Goal: Transaction & Acquisition: Purchase product/service

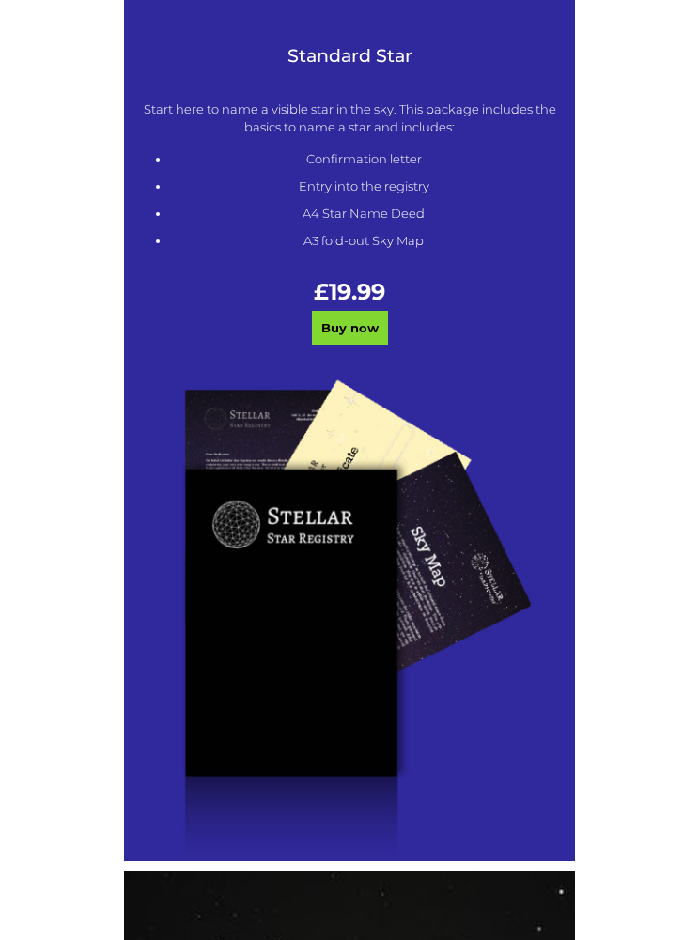
scroll to position [884, 0]
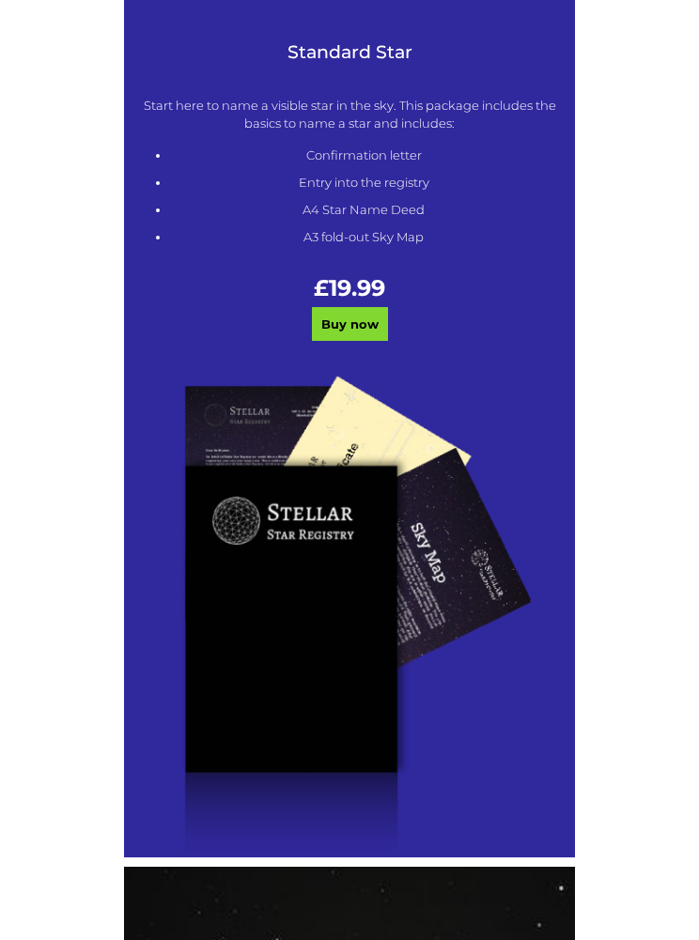
click at [348, 332] on link "Buy now" at bounding box center [350, 325] width 76 height 34
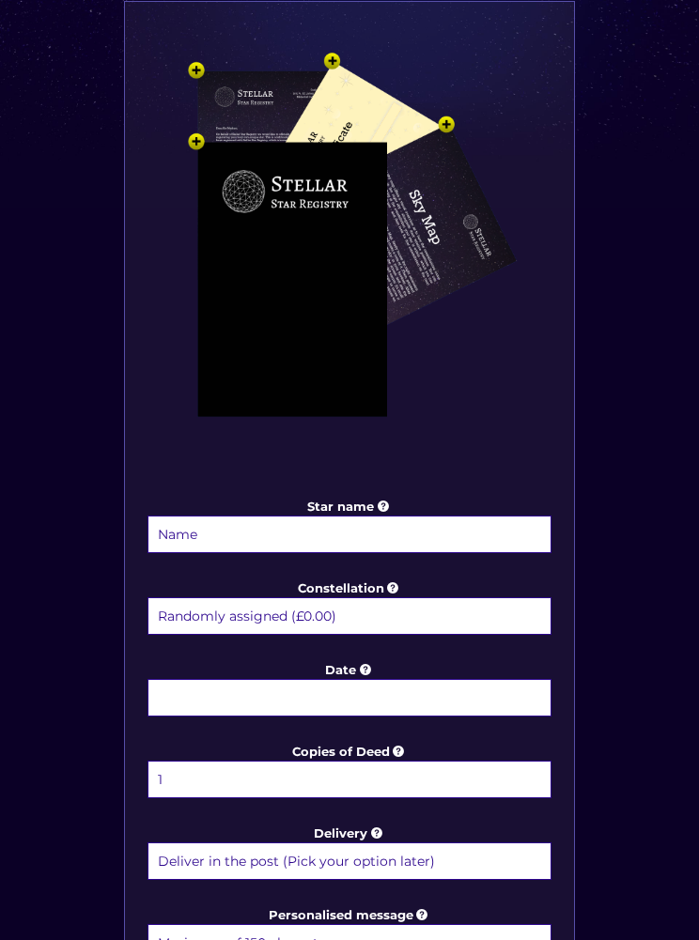
scroll to position [354, 0]
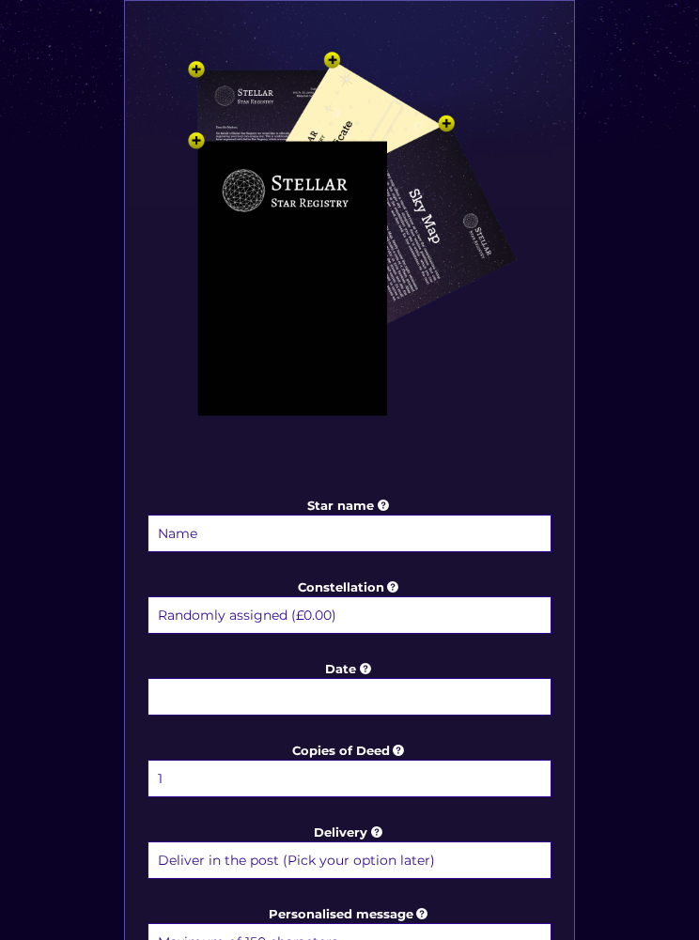
click at [271, 538] on input "Star name" at bounding box center [349, 534] width 404 height 38
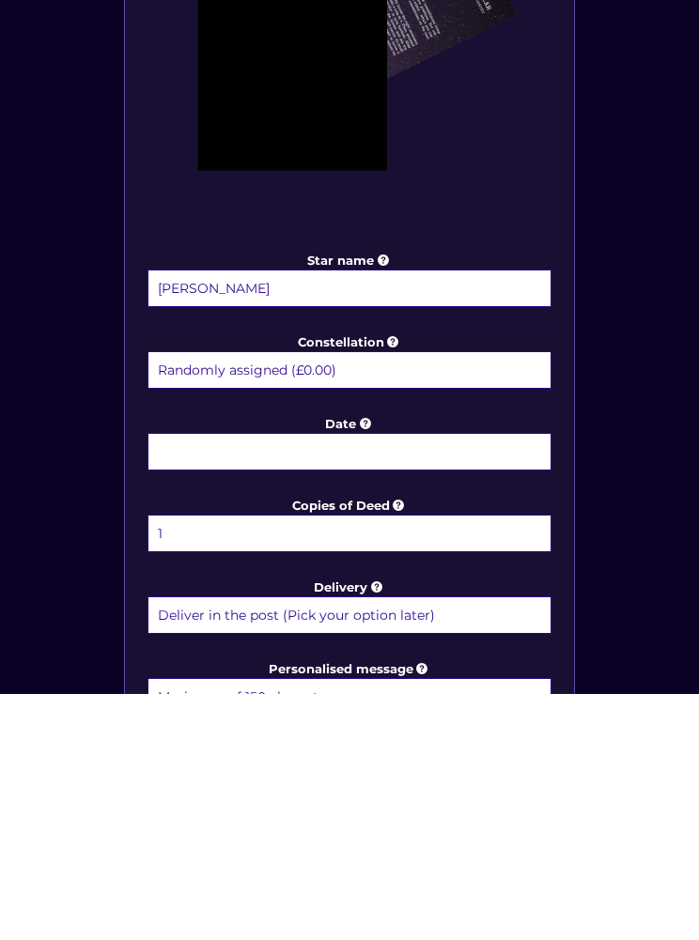
type input "[PERSON_NAME]"
click at [448, 679] on input "Date" at bounding box center [349, 698] width 404 height 38
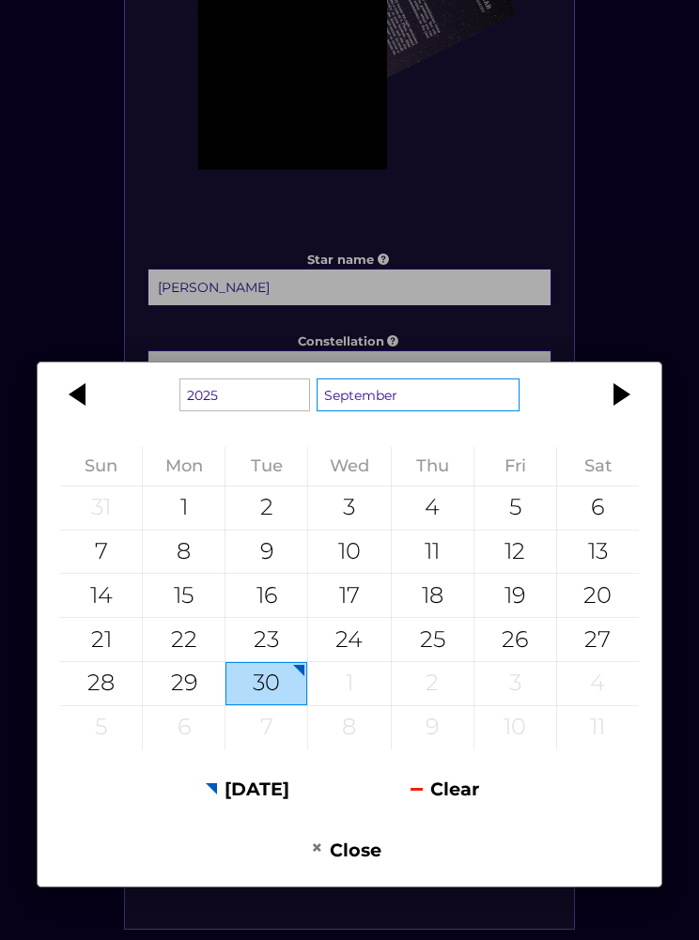
click at [476, 411] on select "January February March April May June July August September October November De…" at bounding box center [418, 395] width 203 height 33
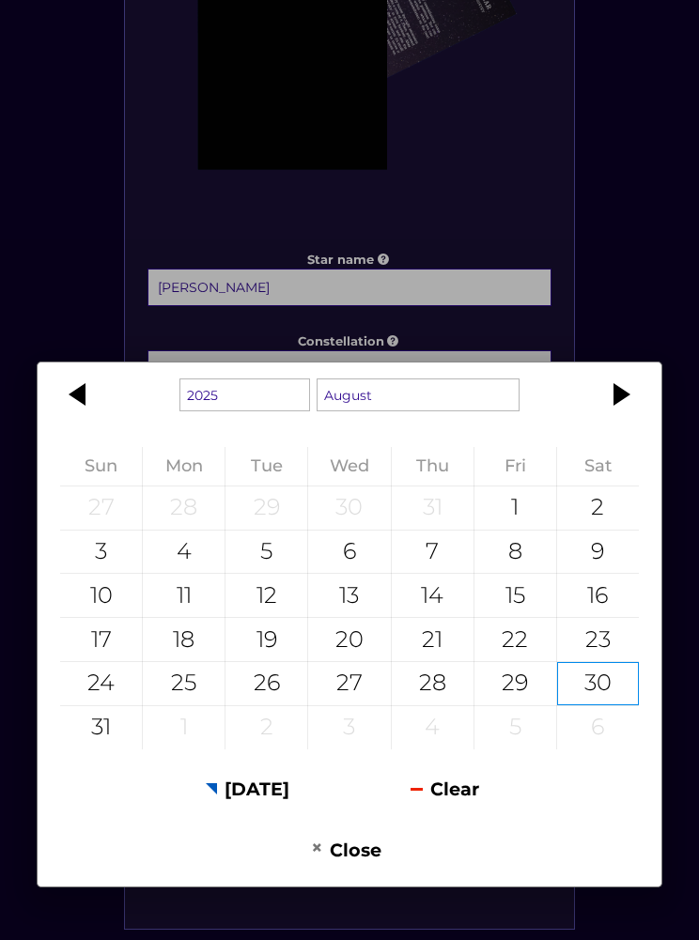
click at [280, 617] on div "12" at bounding box center [266, 595] width 82 height 43
type input "[DATE]"
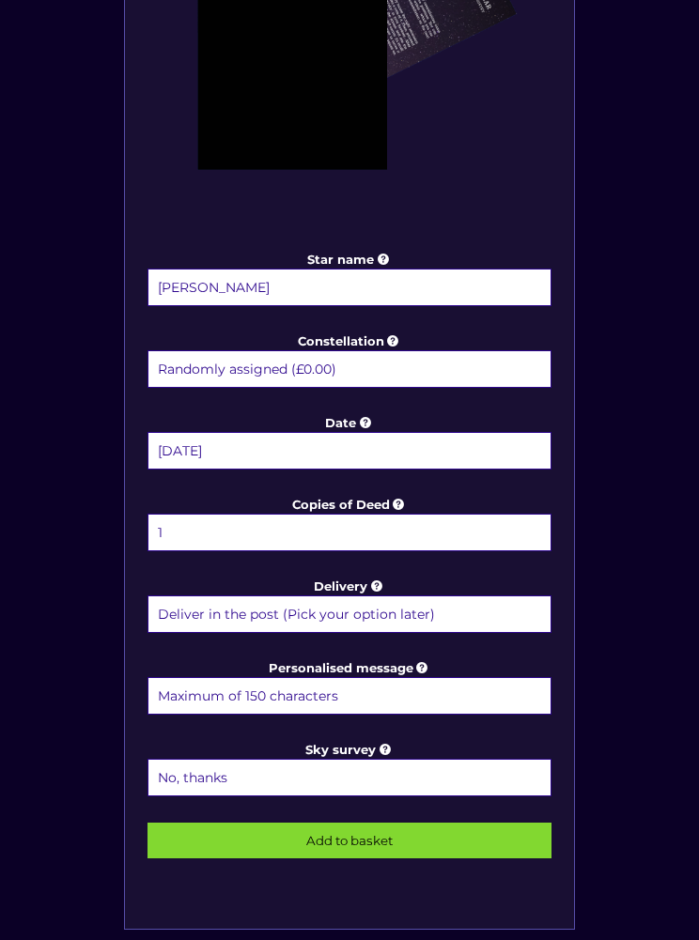
click at [321, 703] on input "Personalised message" at bounding box center [349, 696] width 404 height 38
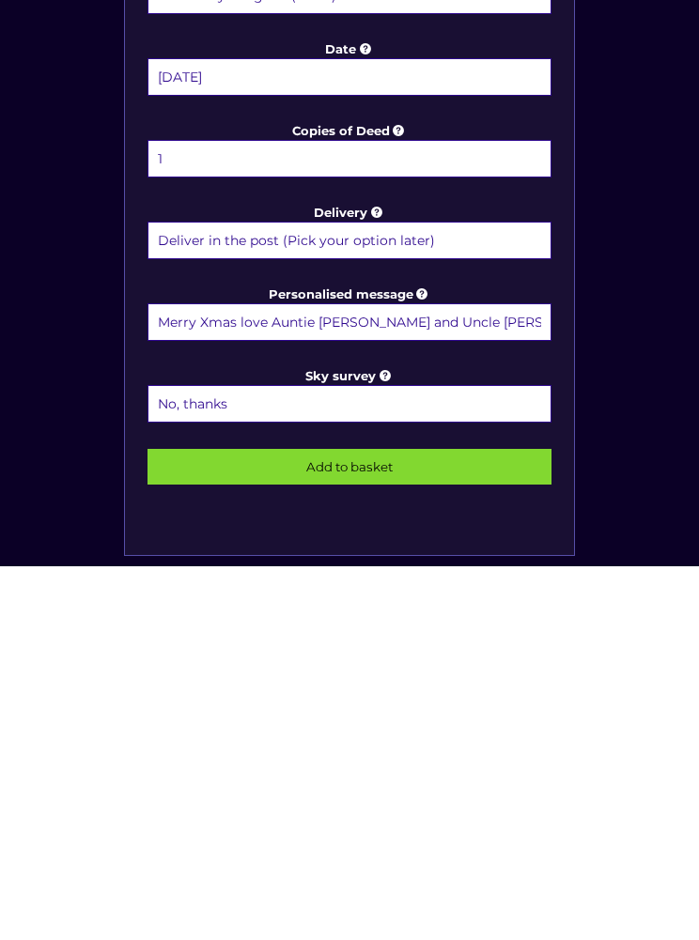
type input "Merry Xmas love Auntie [PERSON_NAME] and Uncle [PERSON_NAME]"
click at [384, 824] on input "Add to basket" at bounding box center [349, 842] width 404 height 36
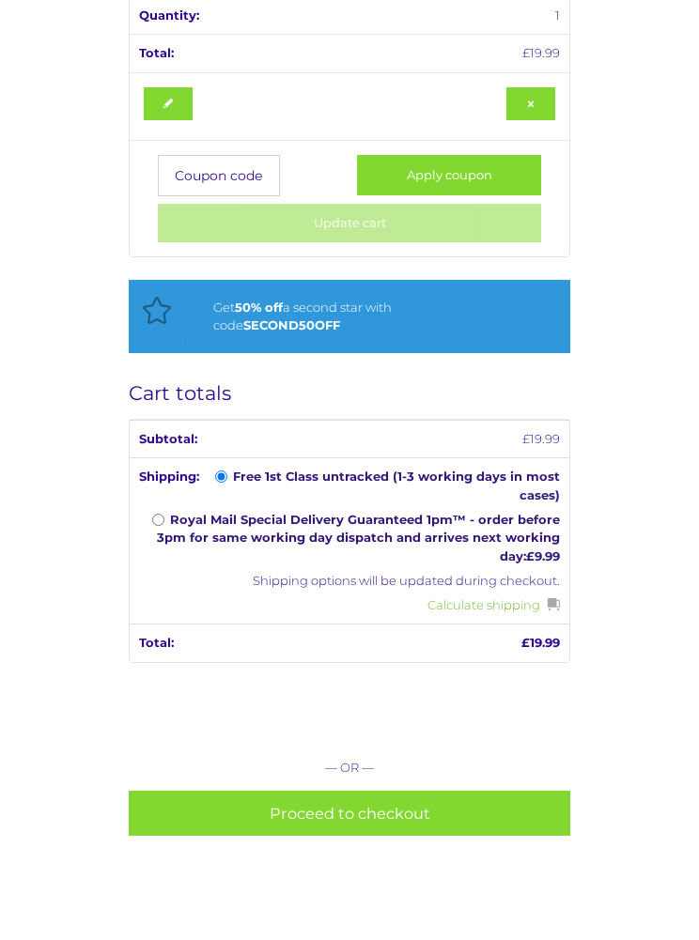
scroll to position [634, 0]
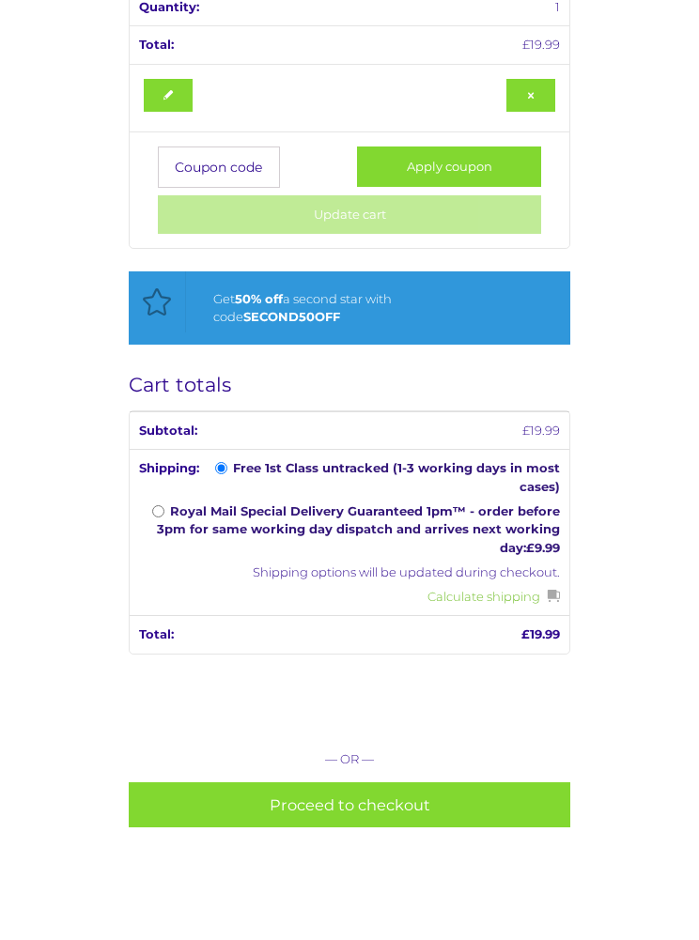
click at [446, 793] on link "Proceed to checkout" at bounding box center [349, 806] width 441 height 46
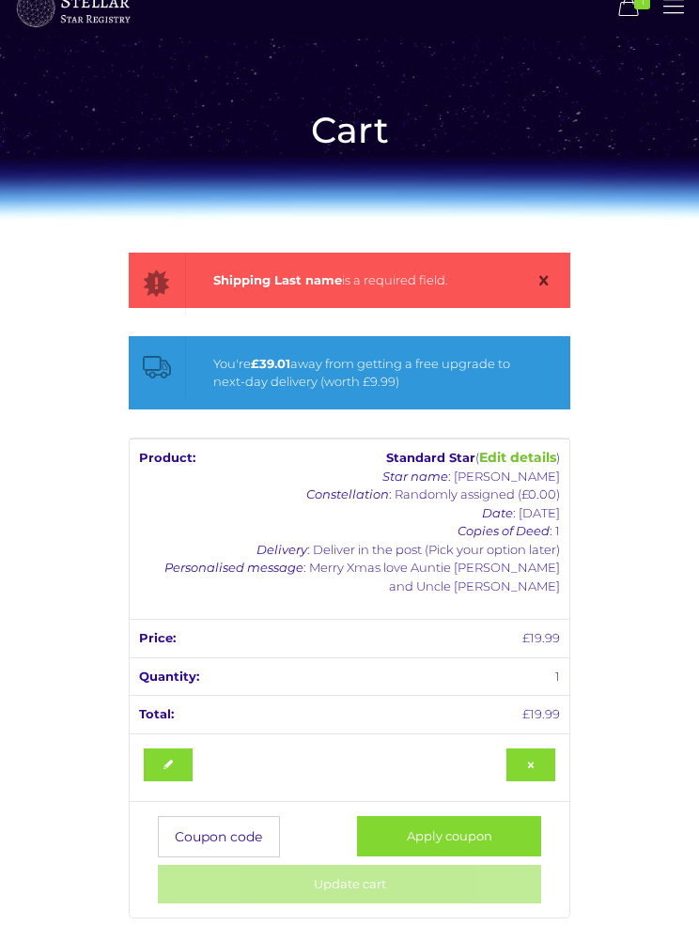
scroll to position [55, 0]
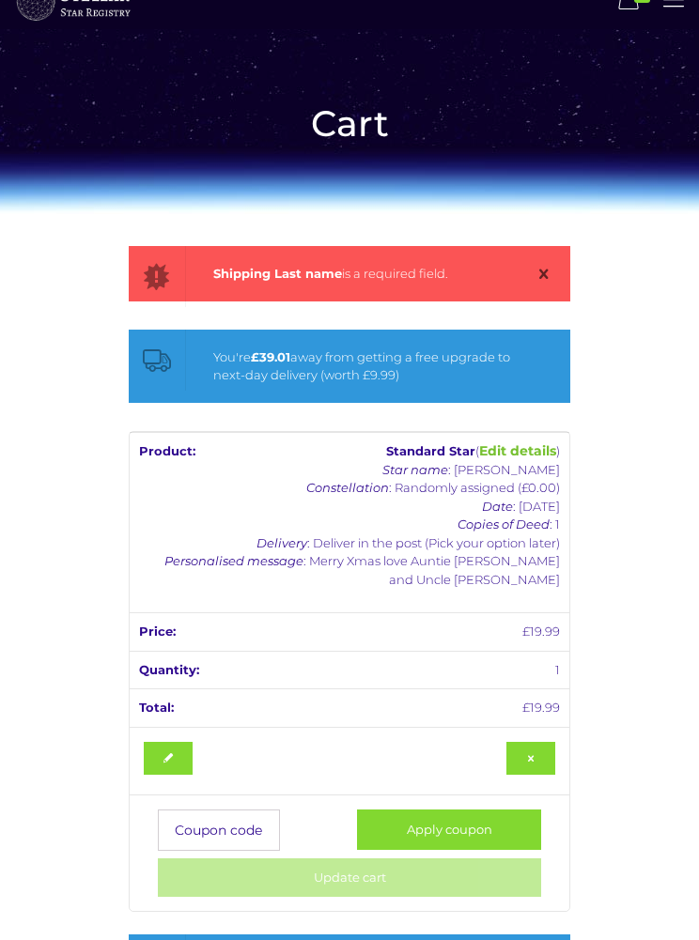
click at [541, 265] on icon at bounding box center [543, 274] width 26 height 23
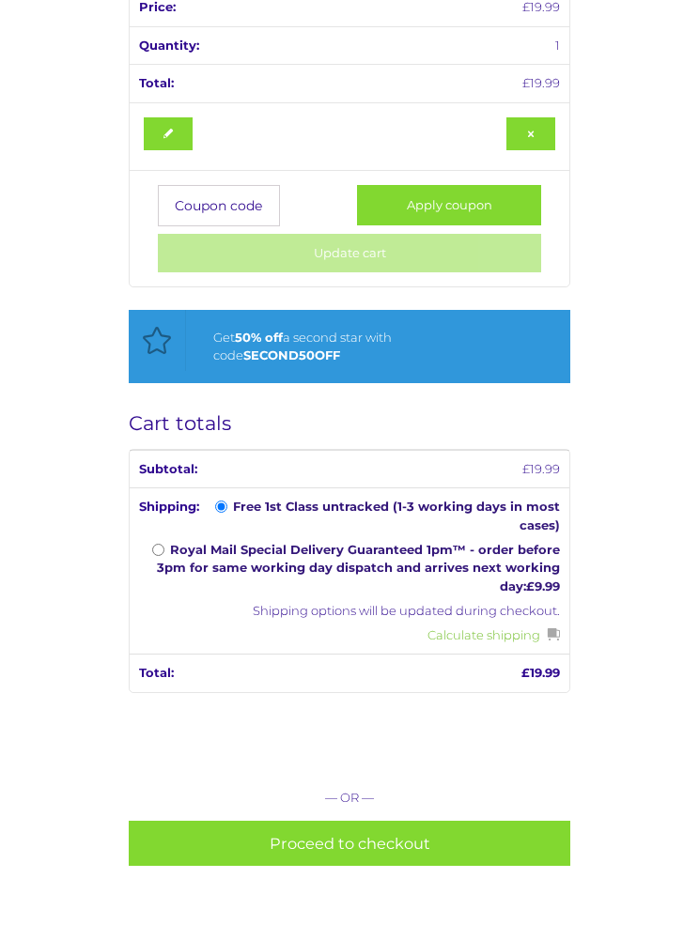
scroll to position [597, 0]
